Goal: Task Accomplishment & Management: Use online tool/utility

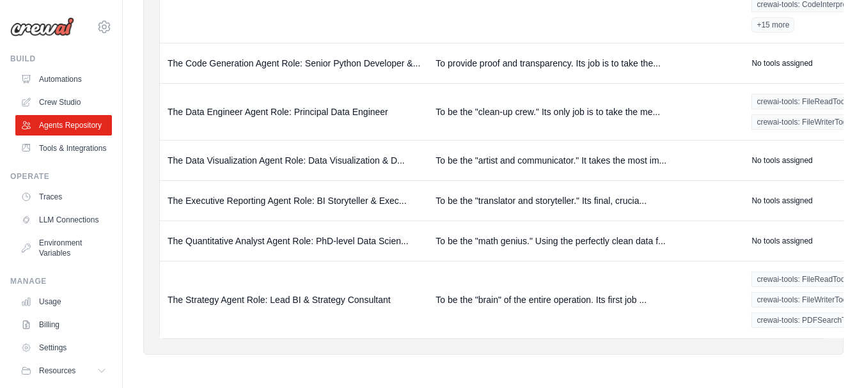
scroll to position [466, 0]
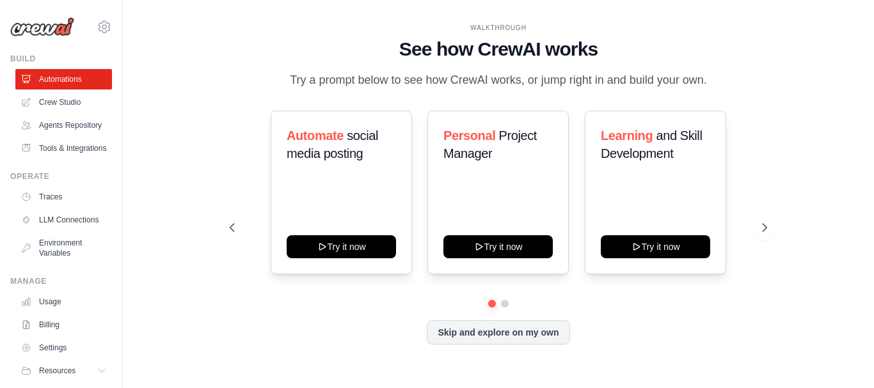
click at [59, 99] on link "Crew Studio" at bounding box center [63, 102] width 97 height 20
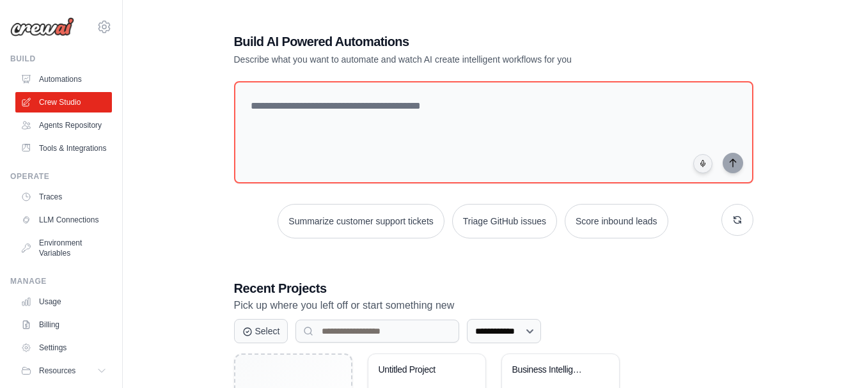
scroll to position [127, 0]
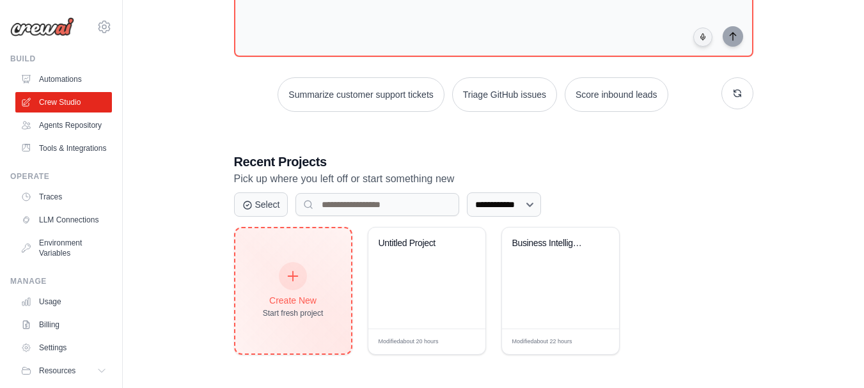
click at [295, 272] on icon at bounding box center [293, 276] width 14 height 14
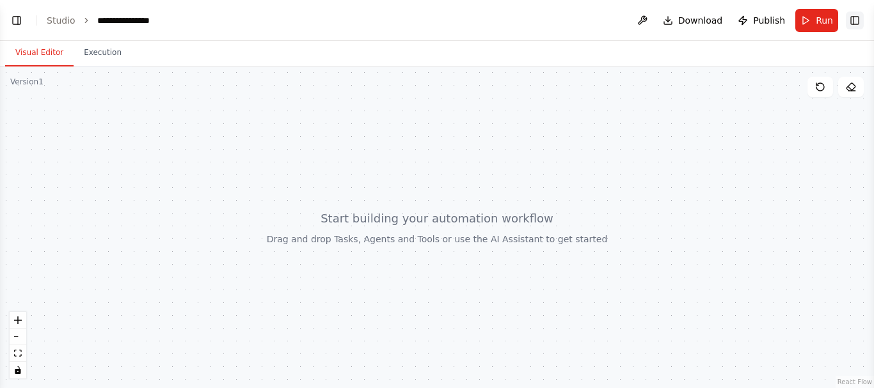
click at [854, 18] on button "Toggle Right Sidebar" at bounding box center [854, 21] width 18 height 18
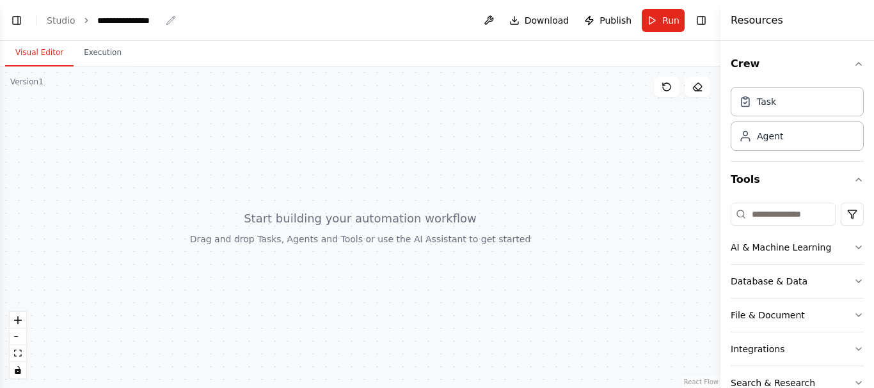
click at [166, 21] on icon "breadcrumb" at bounding box center [171, 20] width 10 height 10
click at [166, 20] on icon "breadcrumb" at bounding box center [171, 20] width 10 height 10
